Goal: Task Accomplishment & Management: Manage account settings

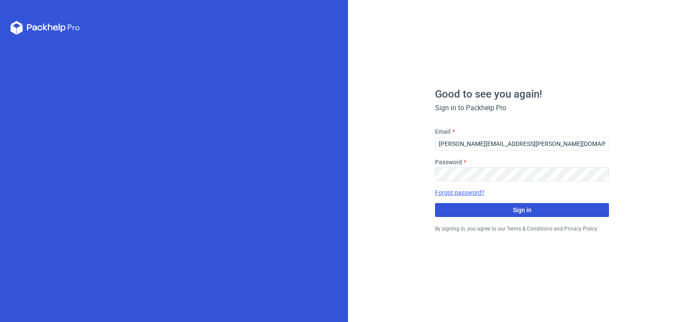
click at [482, 212] on button "Sign in" at bounding box center [522, 210] width 174 height 14
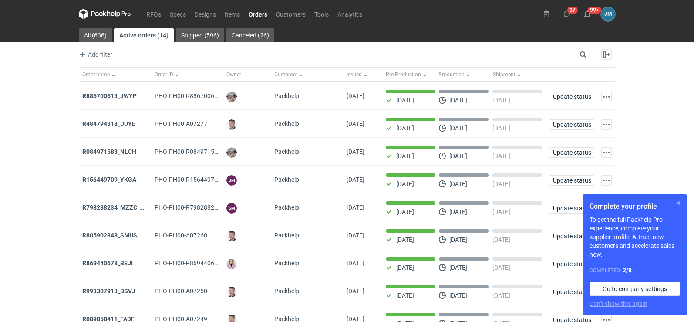
click at [681, 206] on button "button" at bounding box center [678, 203] width 10 height 10
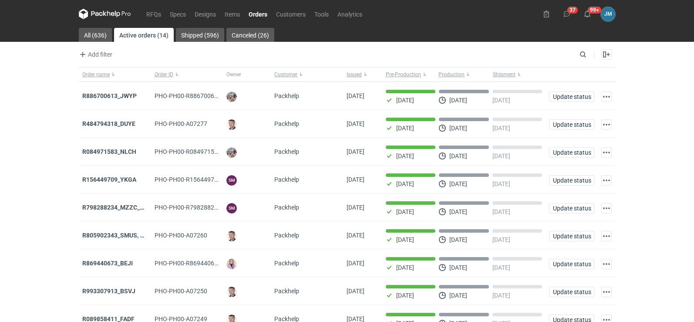
click at [99, 13] on icon at bounding box center [96, 13] width 11 height 5
click at [114, 10] on icon at bounding box center [105, 14] width 52 height 10
click at [94, 11] on icon at bounding box center [105, 14] width 52 height 10
click at [112, 12] on icon at bounding box center [112, 14] width 3 height 4
